Goal: Transaction & Acquisition: Purchase product/service

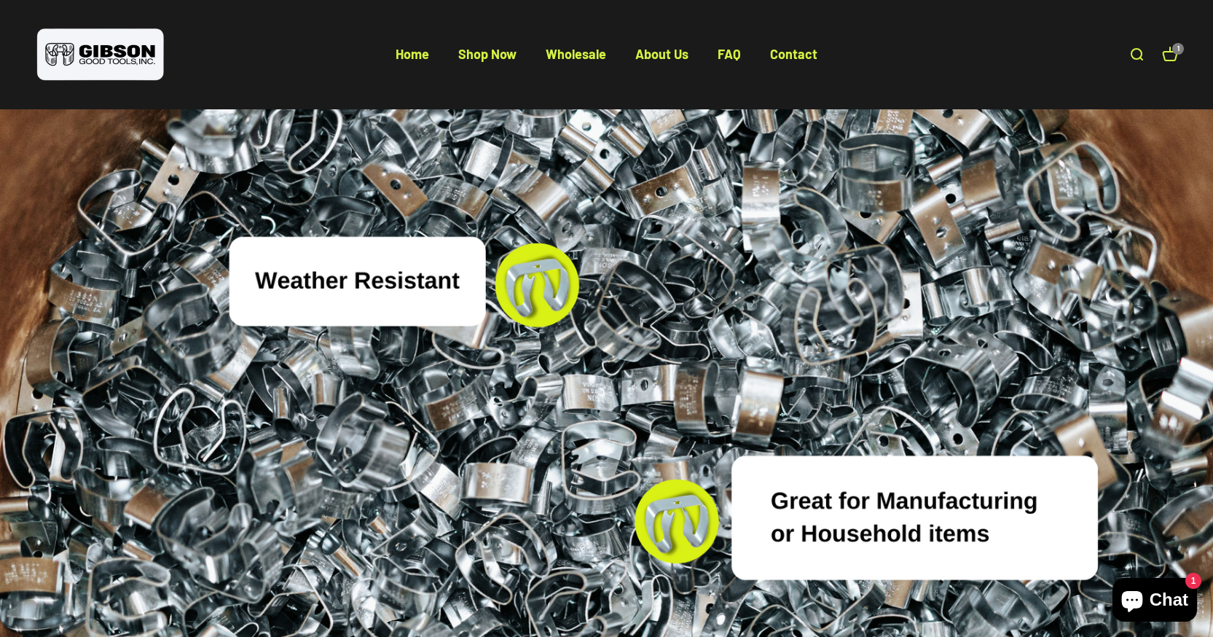
scroll to position [5455, 0]
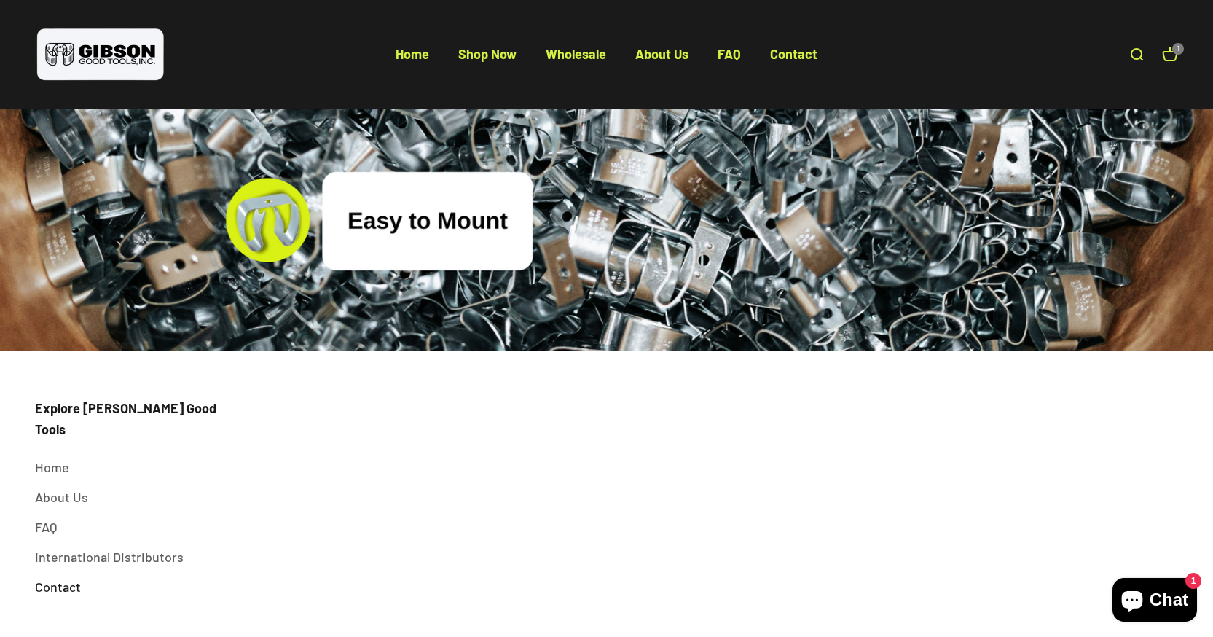
click at [54, 576] on link "Contact" at bounding box center [58, 586] width 46 height 21
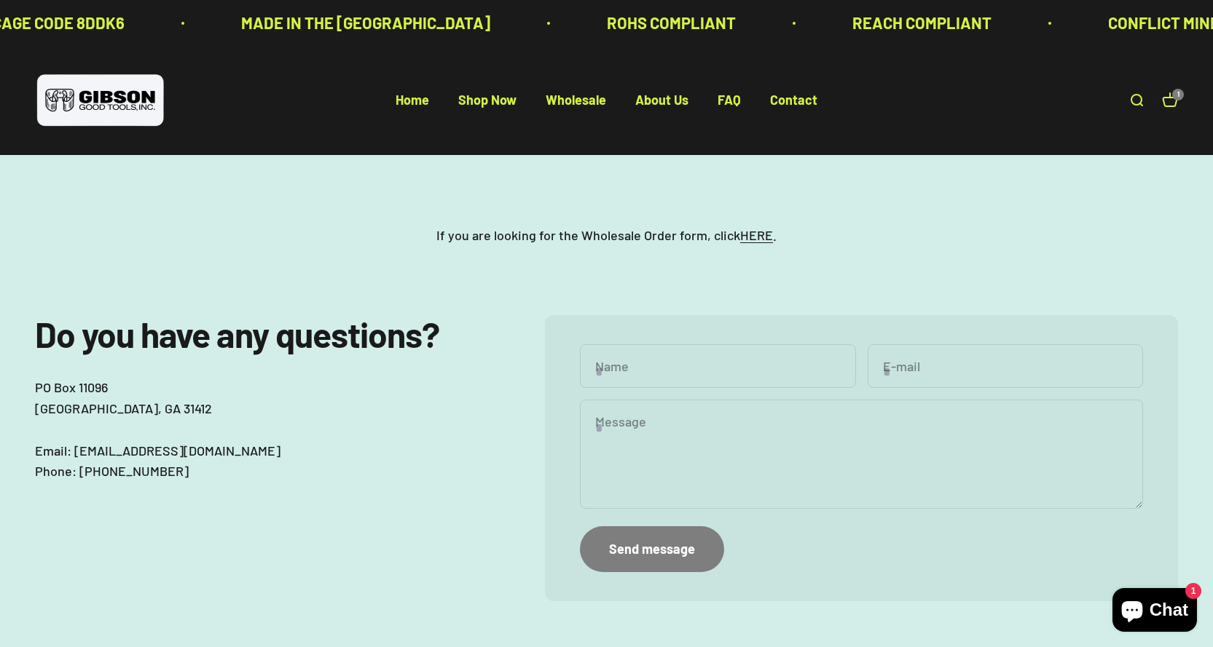
click at [1165, 98] on link "Open cart 1" at bounding box center [1170, 100] width 16 height 16
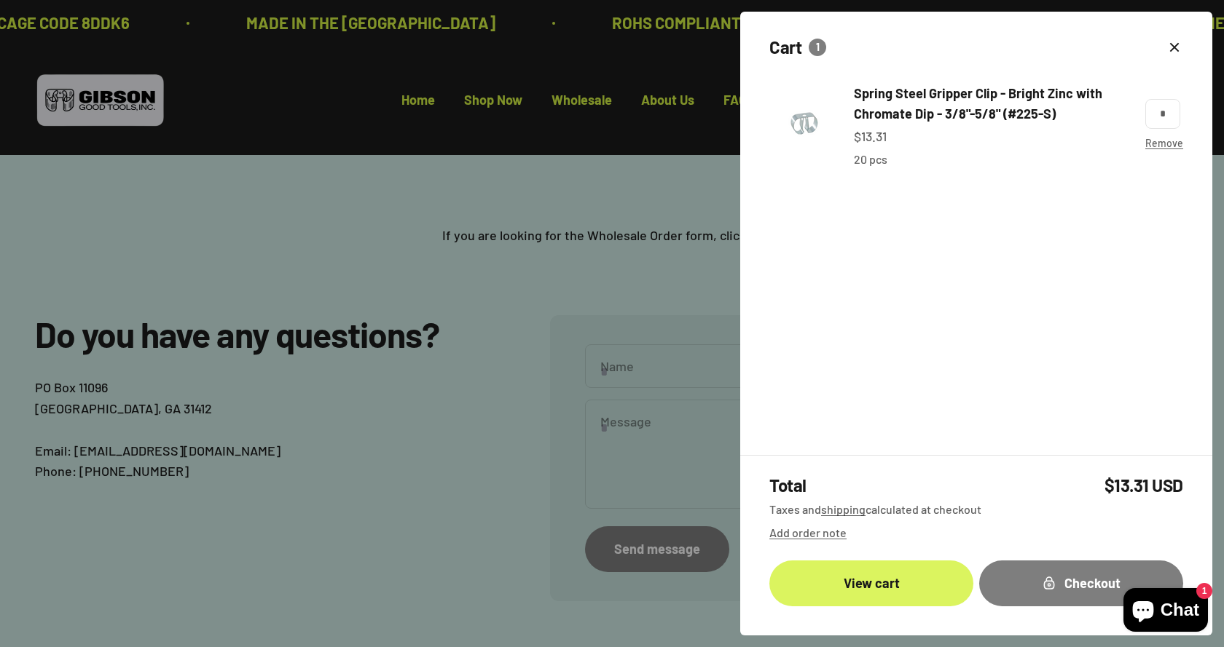
click at [867, 594] on link "View cart" at bounding box center [871, 584] width 204 height 46
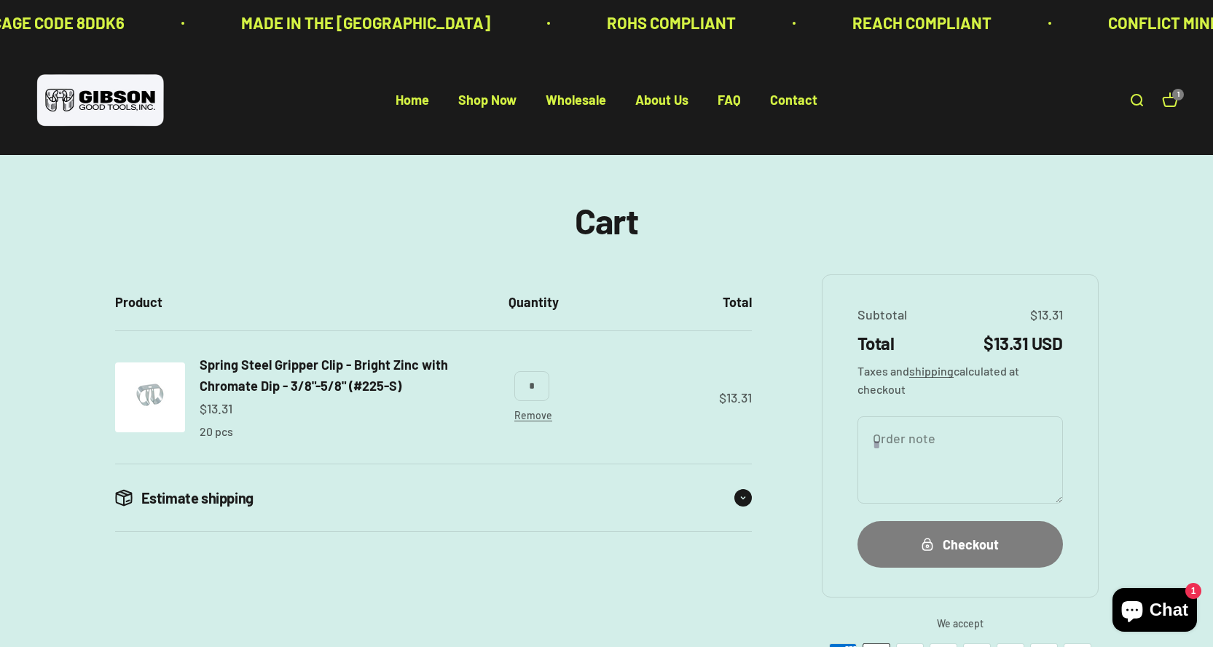
scroll to position [73, 0]
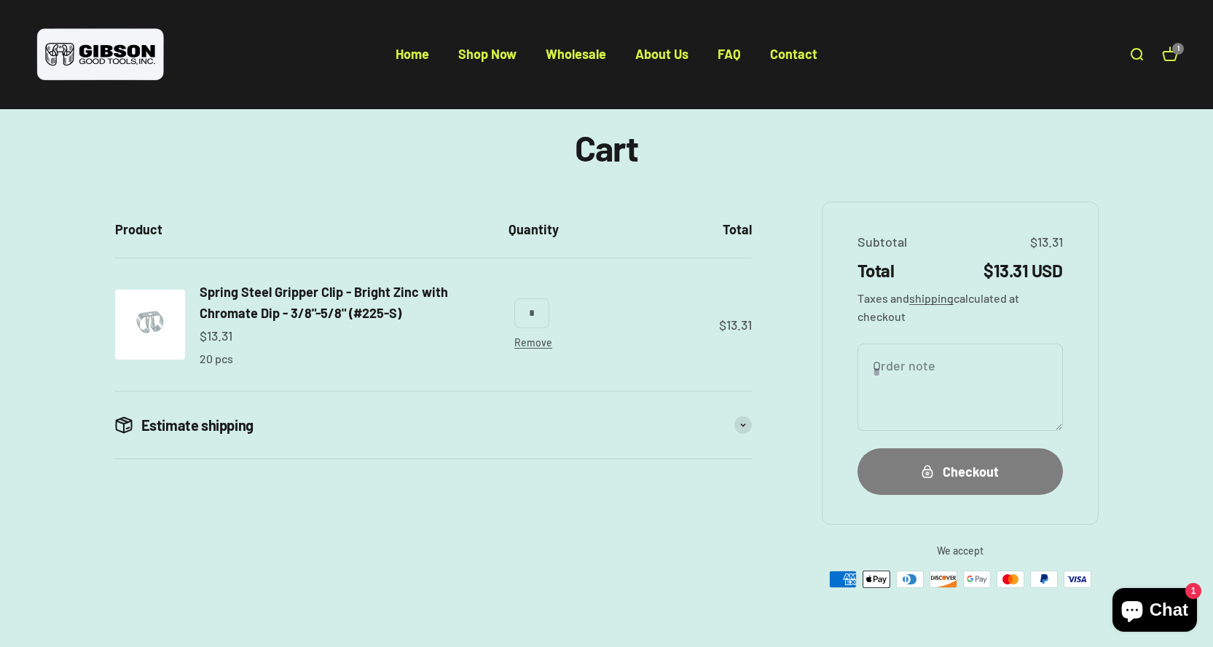
drag, startPoint x: 1142, startPoint y: 239, endPoint x: 1143, endPoint y: 248, distance: 8.8
click at [1142, 239] on div "**********" at bounding box center [606, 359] width 1143 height 460
click at [972, 468] on div "Checkout" at bounding box center [959, 472] width 147 height 21
